Goal: Navigation & Orientation: Find specific page/section

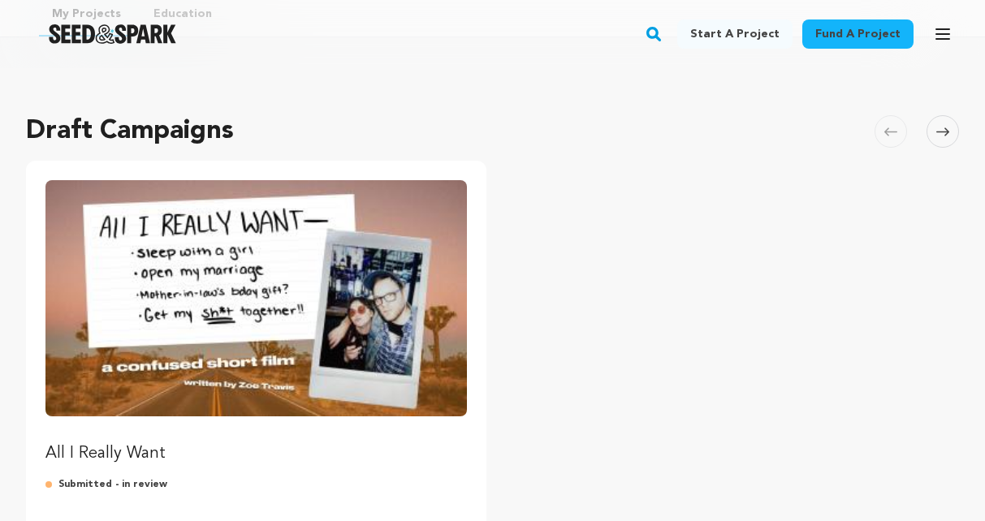
scroll to position [81, 0]
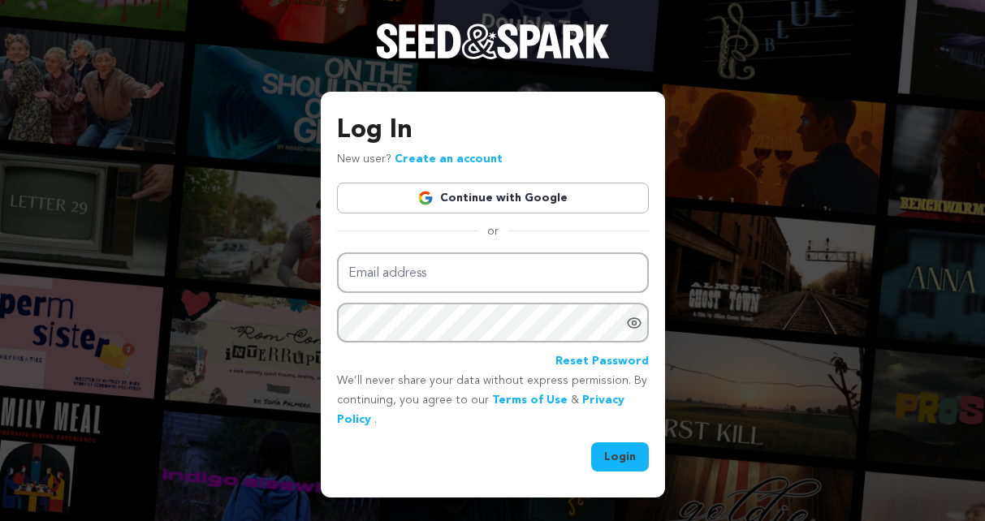
click at [456, 201] on link "Continue with Google" at bounding box center [493, 198] width 312 height 31
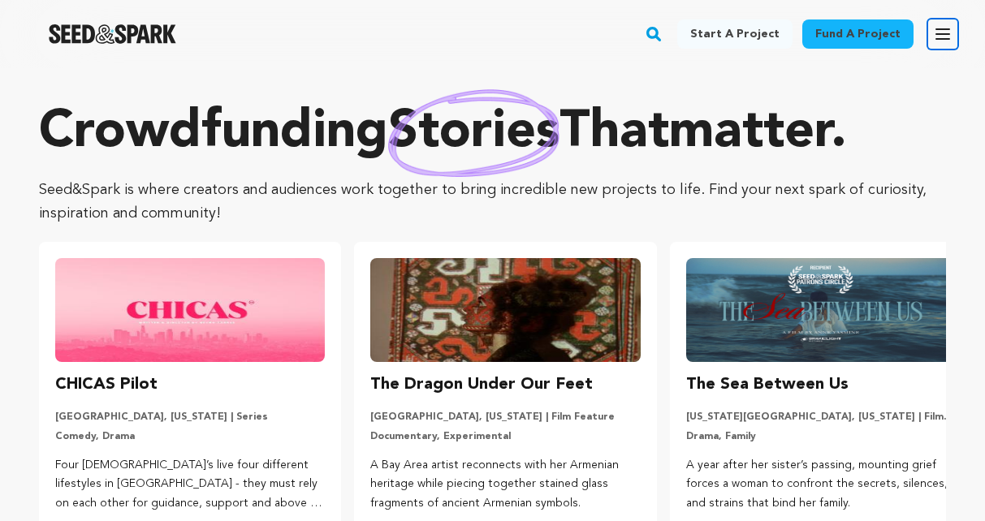
click at [941, 37] on icon "button" at bounding box center [942, 33] width 19 height 19
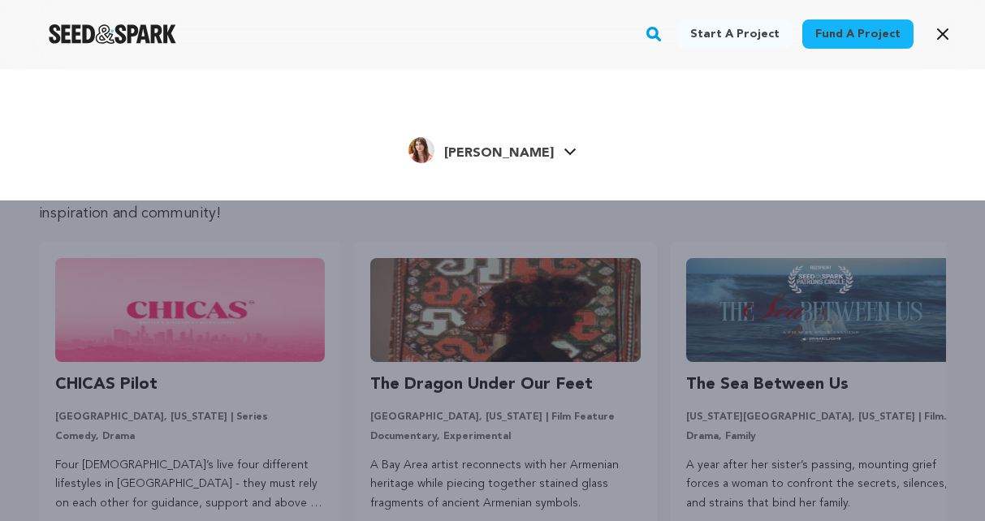
click at [506, 156] on span "[PERSON_NAME]" at bounding box center [499, 153] width 110 height 13
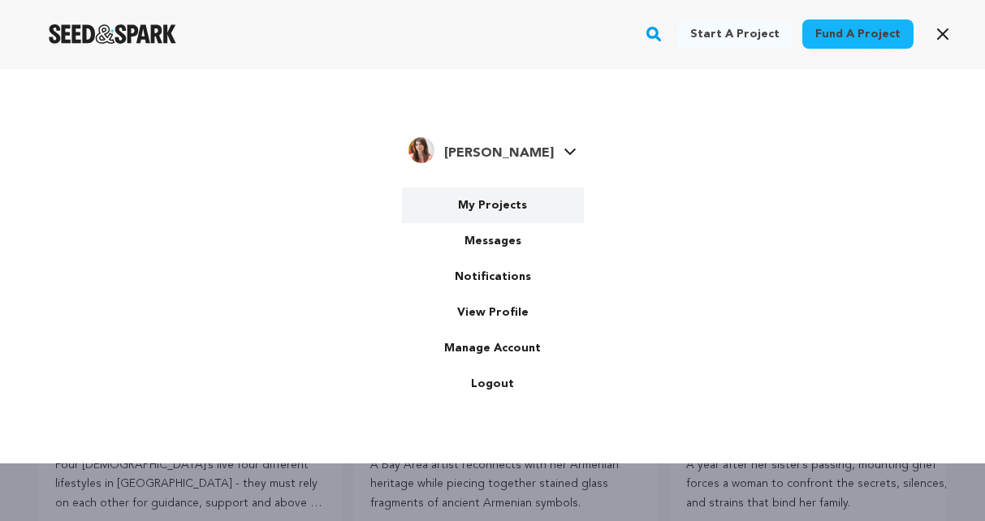
click at [496, 216] on link "My Projects" at bounding box center [493, 206] width 182 height 36
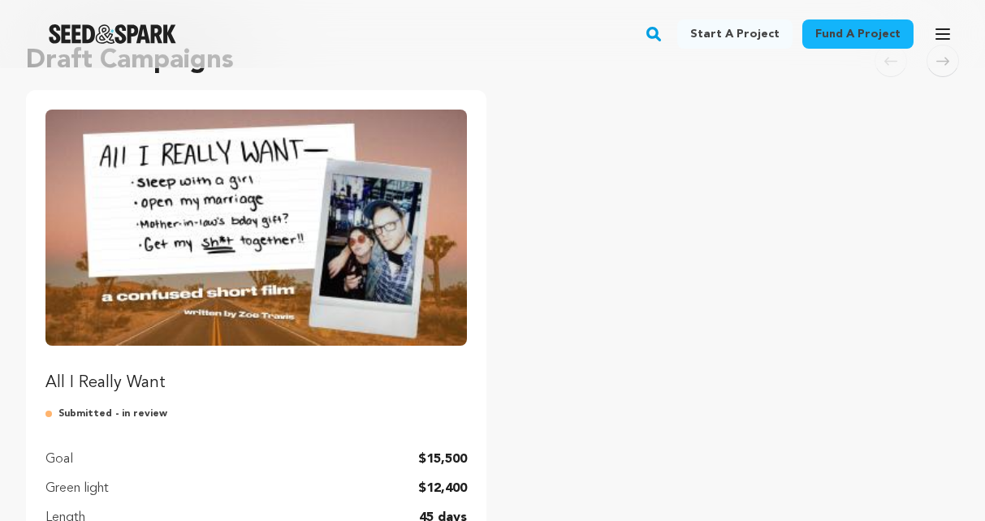
scroll to position [226, 0]
